Goal: Task Accomplishment & Management: Use online tool/utility

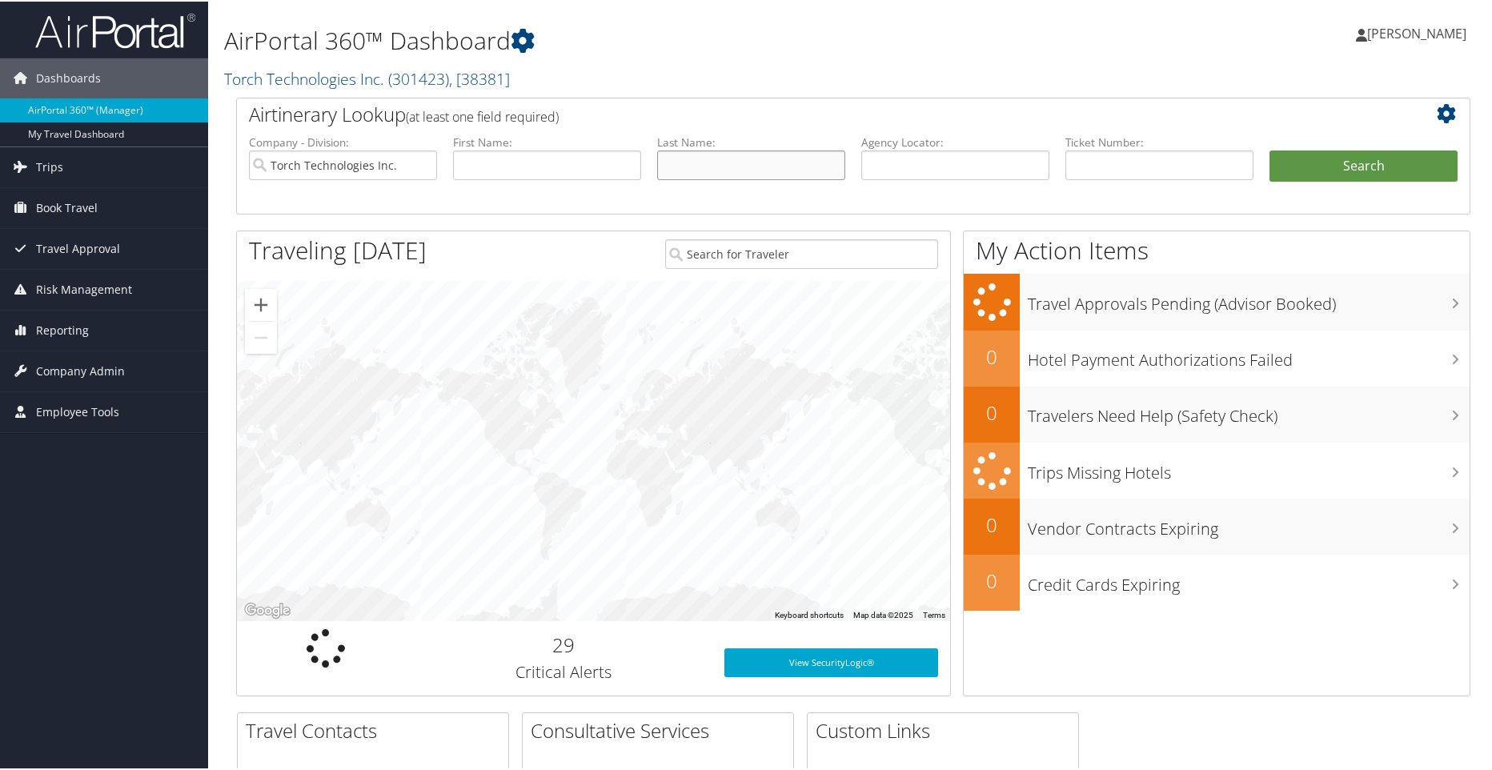
click at [725, 164] on input "text" at bounding box center [751, 164] width 188 height 30
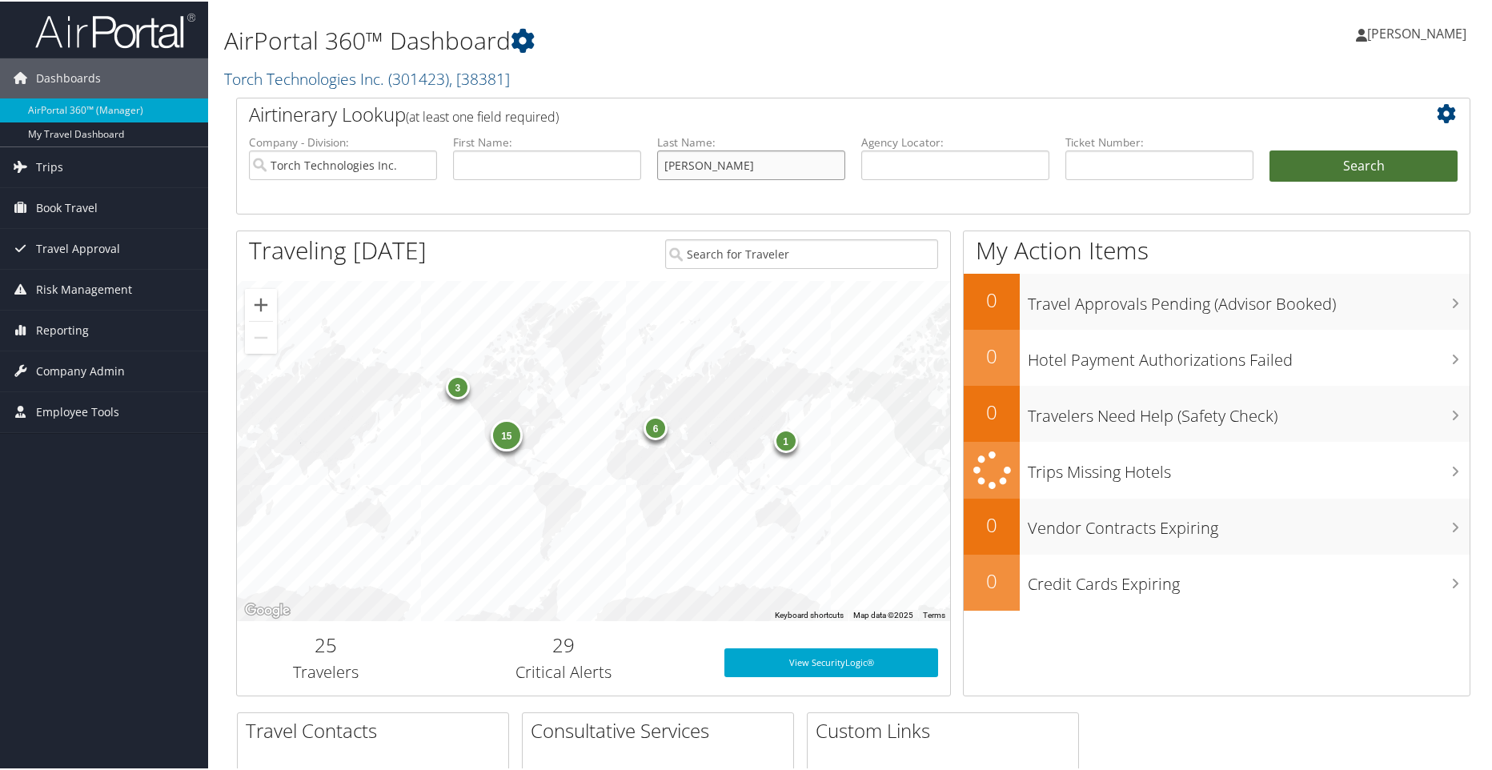
type input "[PERSON_NAME]"
click at [1369, 154] on button "Search" at bounding box center [1363, 165] width 188 height 32
